Goal: Task Accomplishment & Management: Complete application form

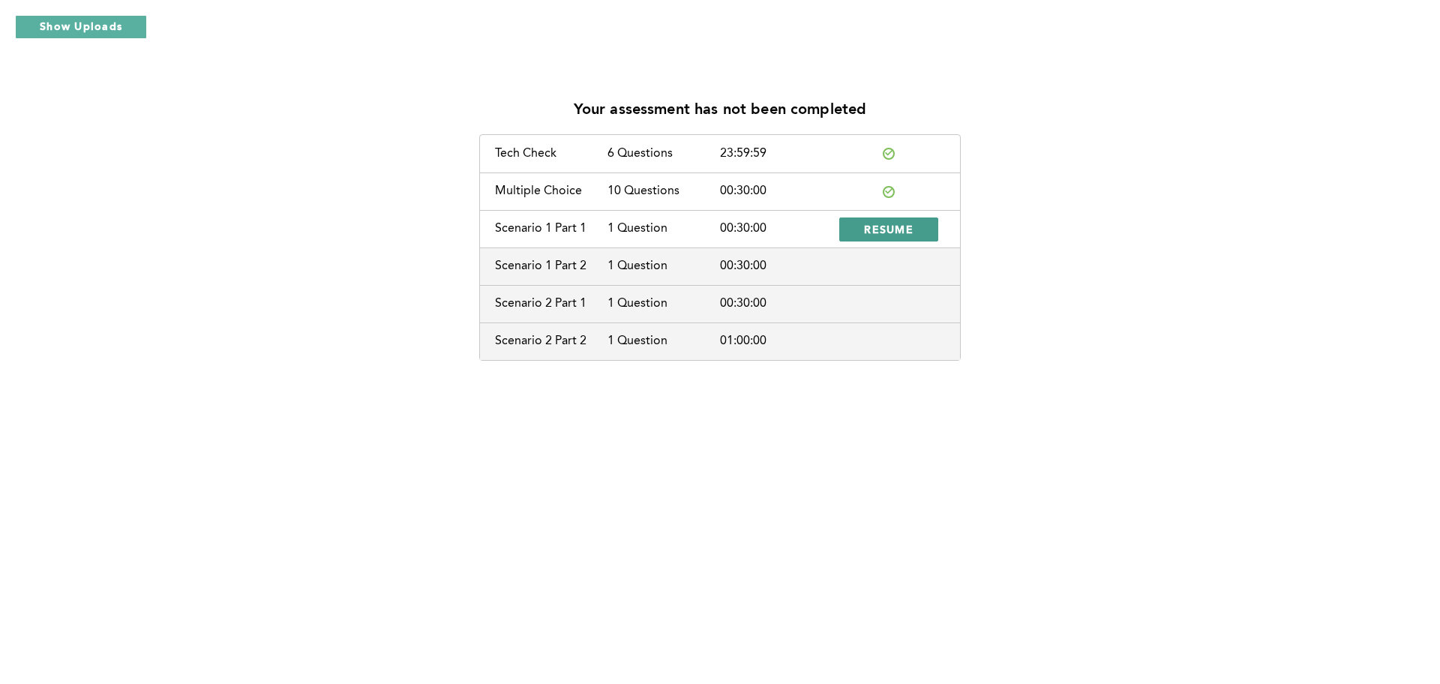
click at [895, 228] on span "RESUME" at bounding box center [889, 229] width 50 height 14
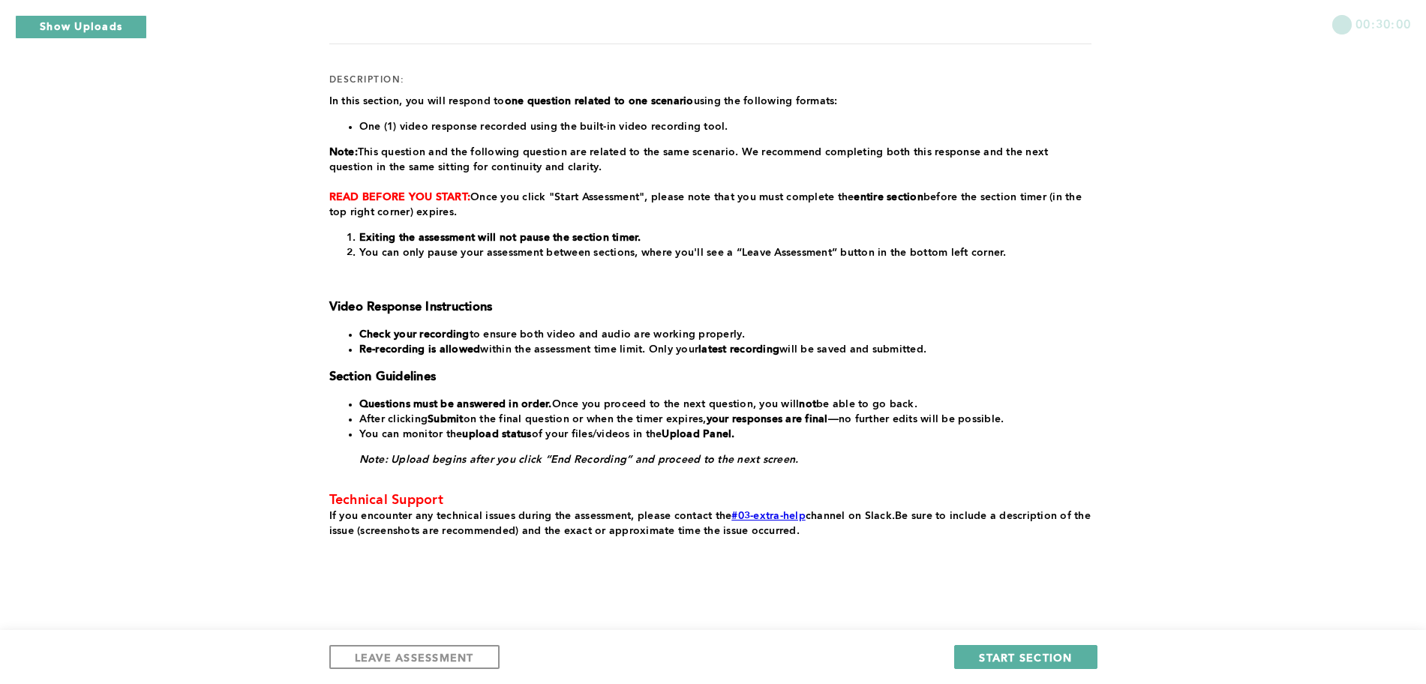
scroll to position [198, 0]
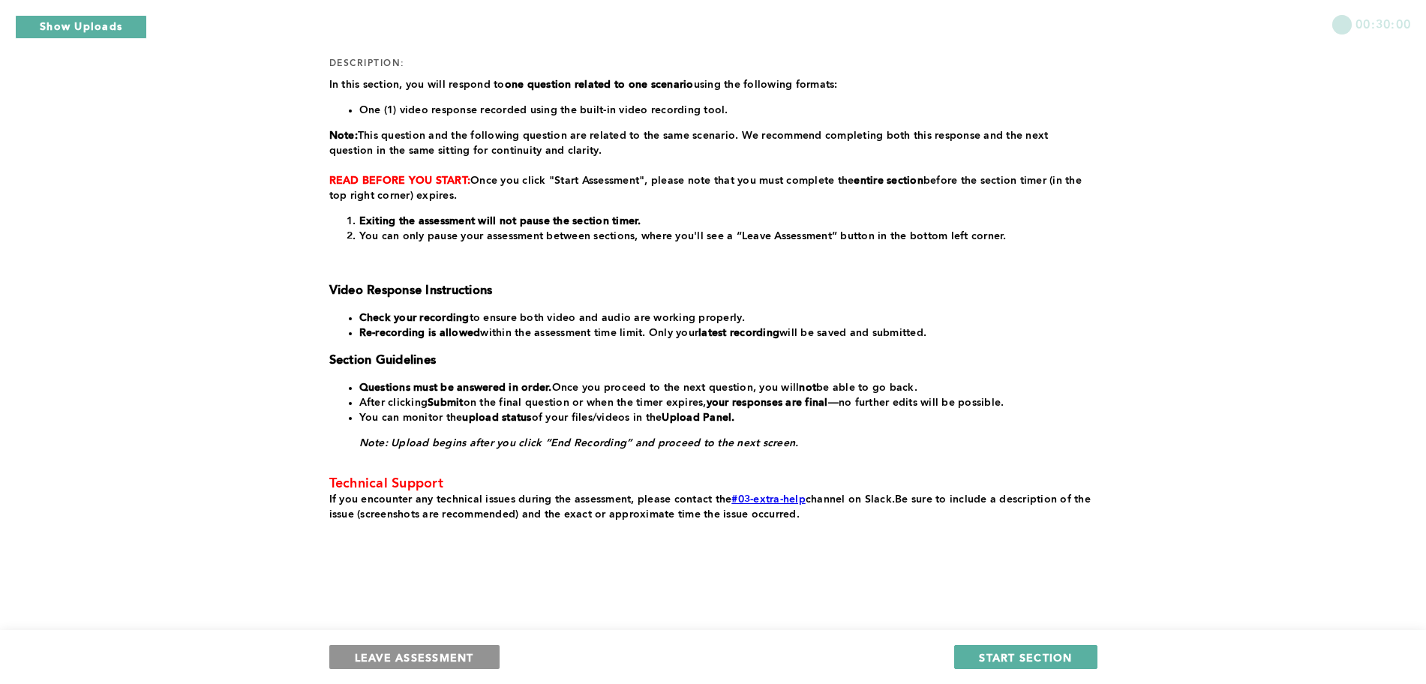
click at [388, 662] on span "LEAVE ASSESSMENT" at bounding box center [414, 657] width 119 height 14
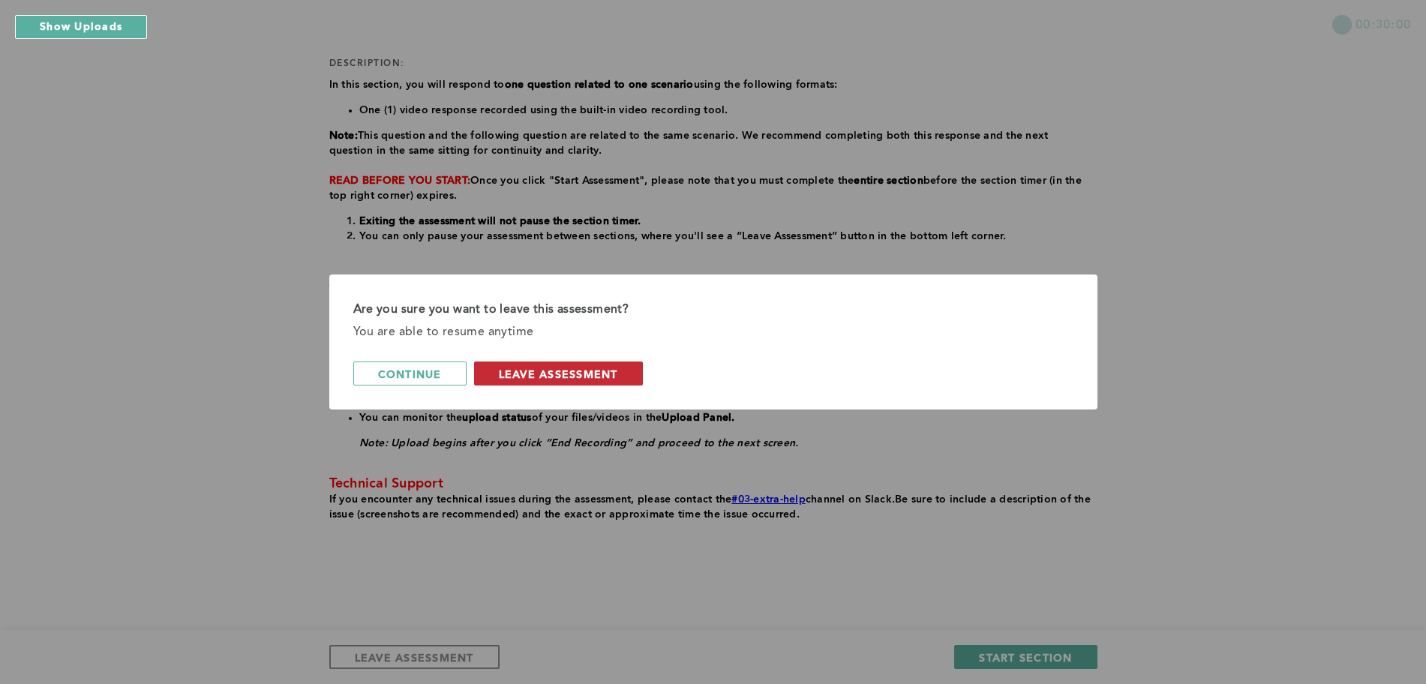
click at [563, 374] on span "leave assessment" at bounding box center [558, 374] width 119 height 14
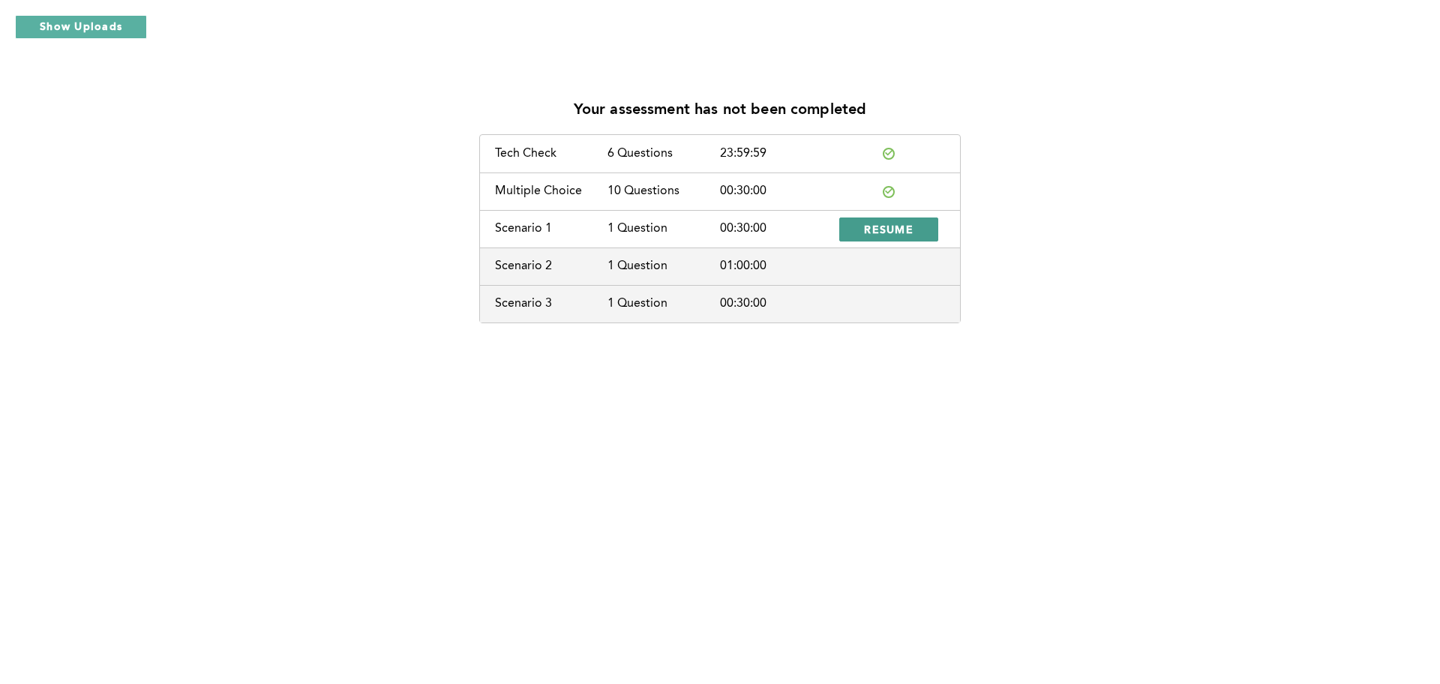
click at [906, 223] on span "RESUME" at bounding box center [889, 229] width 50 height 14
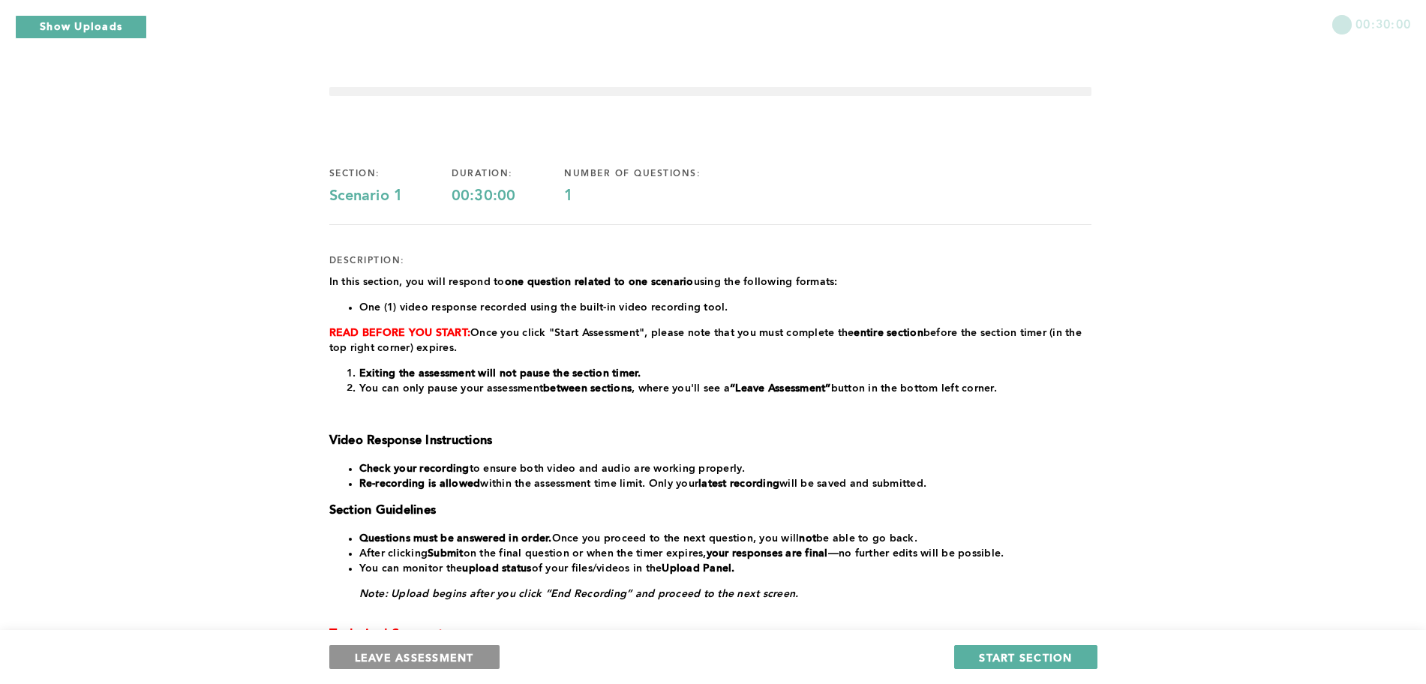
click at [455, 652] on span "LEAVE ASSESSMENT" at bounding box center [414, 657] width 119 height 14
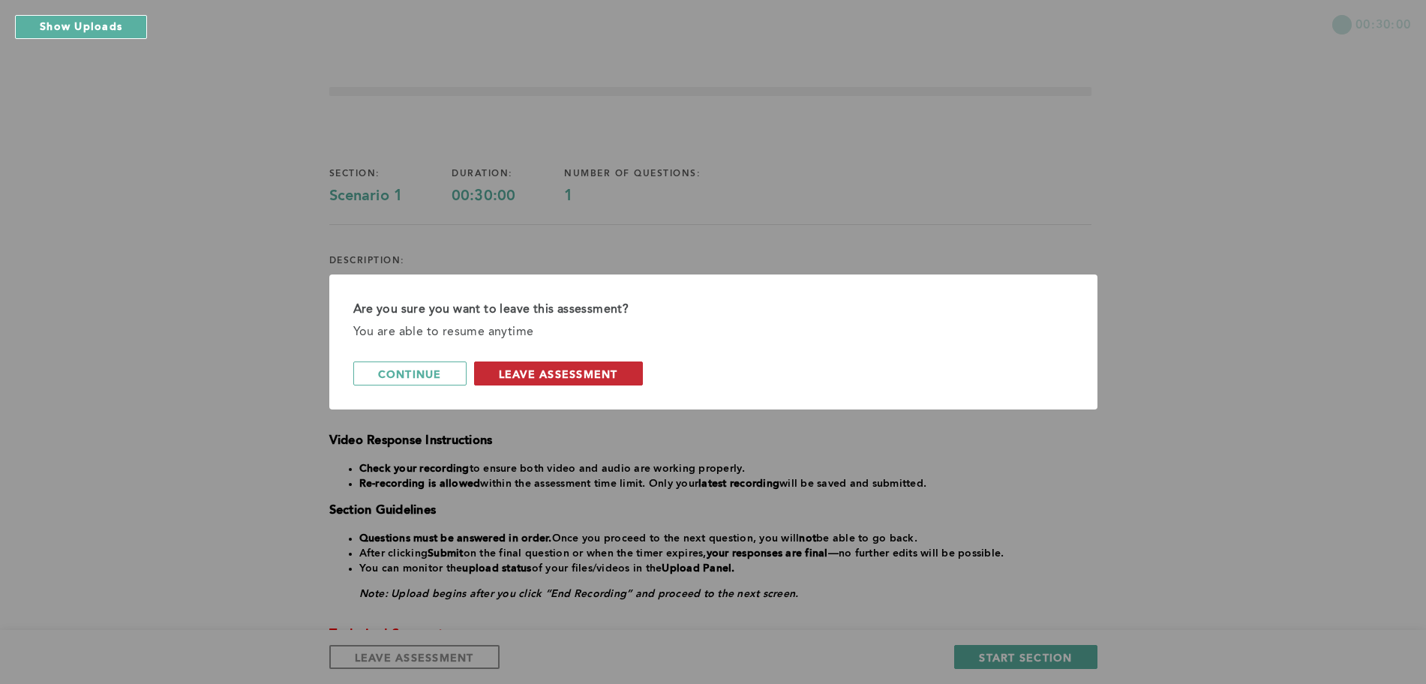
click at [594, 383] on button "leave assessment" at bounding box center [558, 374] width 169 height 24
